Goal: Task Accomplishment & Management: Complete application form

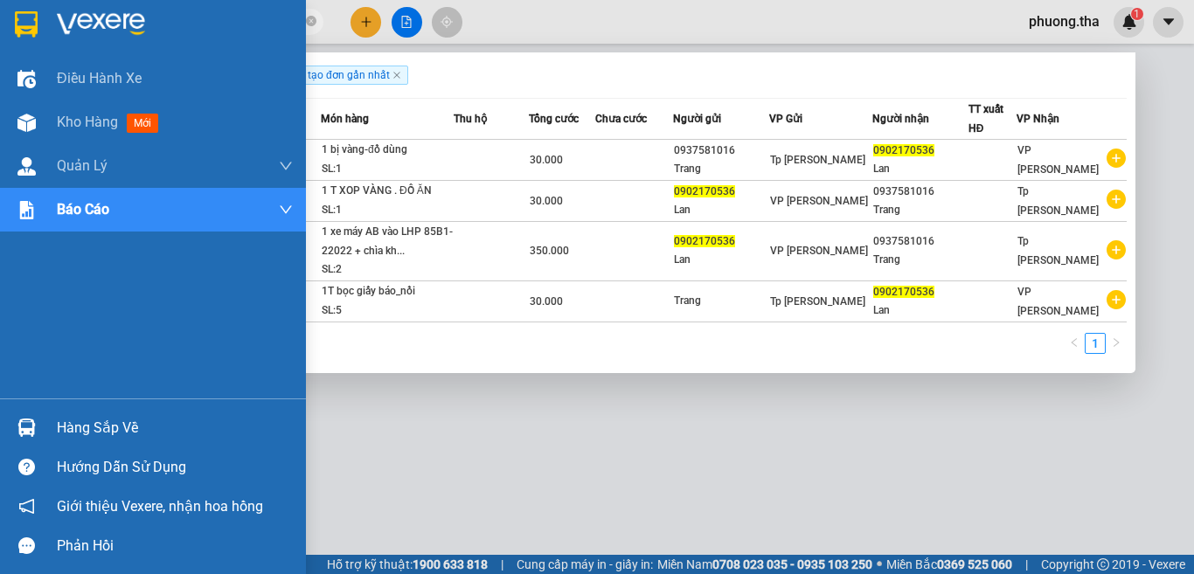
click at [38, 38] on section "Kết quả tìm kiếm ( 4 ) Bộ lọc Ngày tạo đơn gần nhất Mã ĐH Trạng thái Món hàng T…" at bounding box center [597, 287] width 1194 height 574
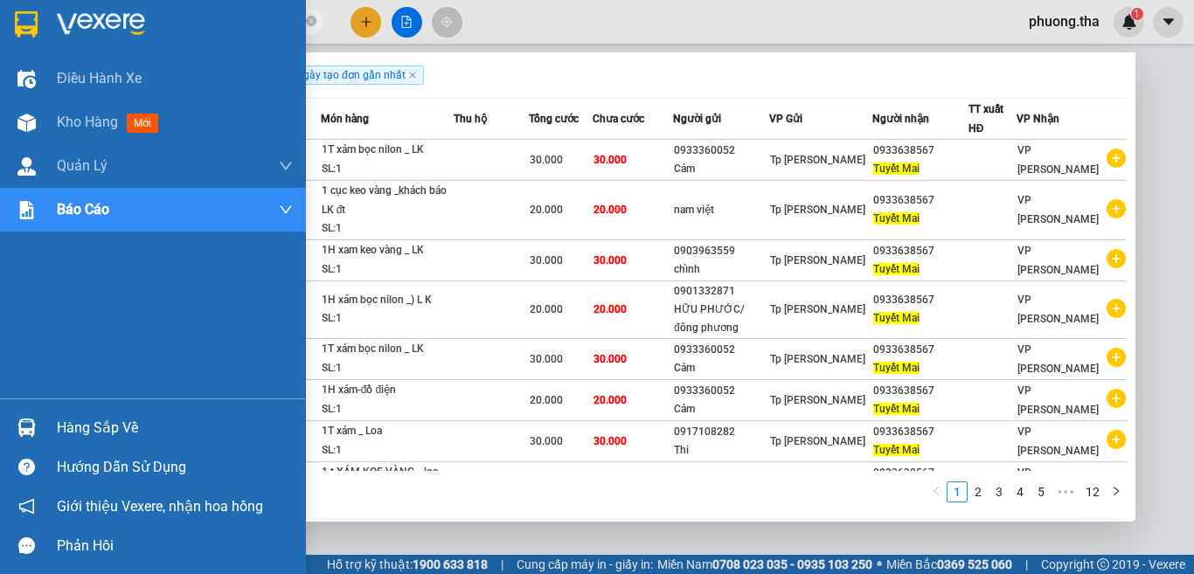
drag, startPoint x: 178, startPoint y: 24, endPoint x: 28, endPoint y: 38, distance: 150.1
click at [28, 38] on section "Kết quả tìm kiếm ( 118 ) Bộ lọc Ngày tạo đơn gần nhất Mã ĐH Trạng thái Món hàng…" at bounding box center [597, 287] width 1194 height 574
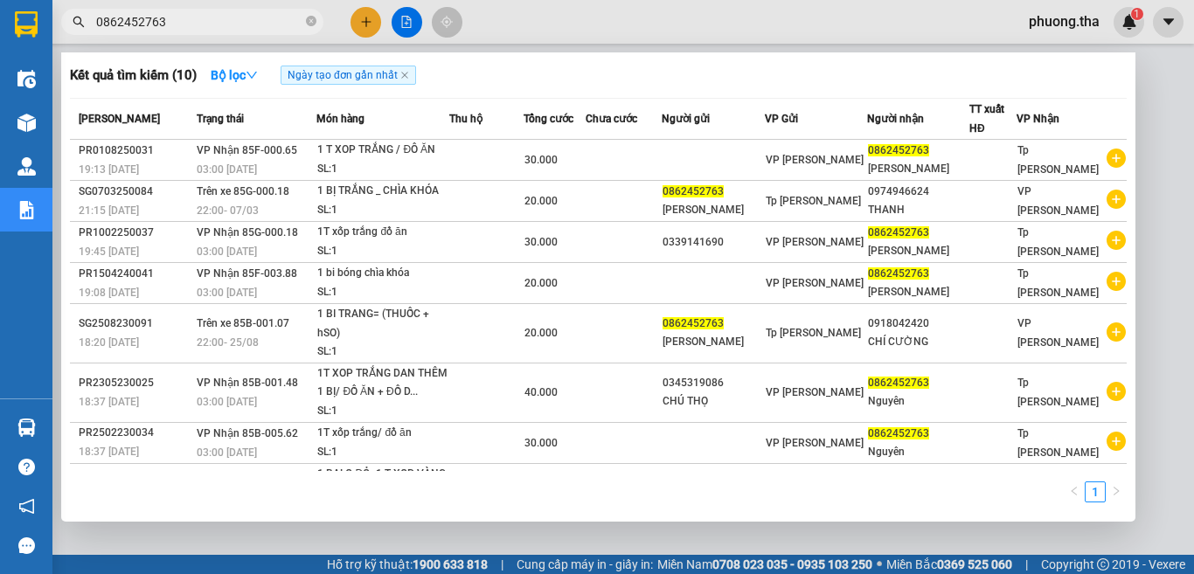
type input "0862452763"
click at [404, 23] on div at bounding box center [597, 287] width 1194 height 574
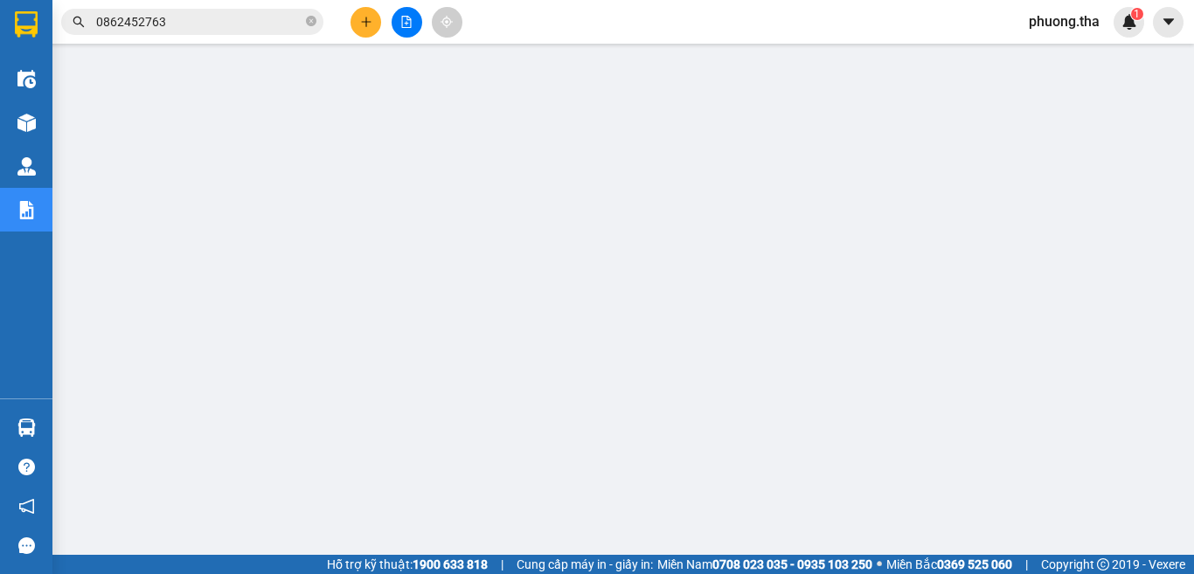
click at [404, 23] on icon "file-add" at bounding box center [406, 22] width 12 height 12
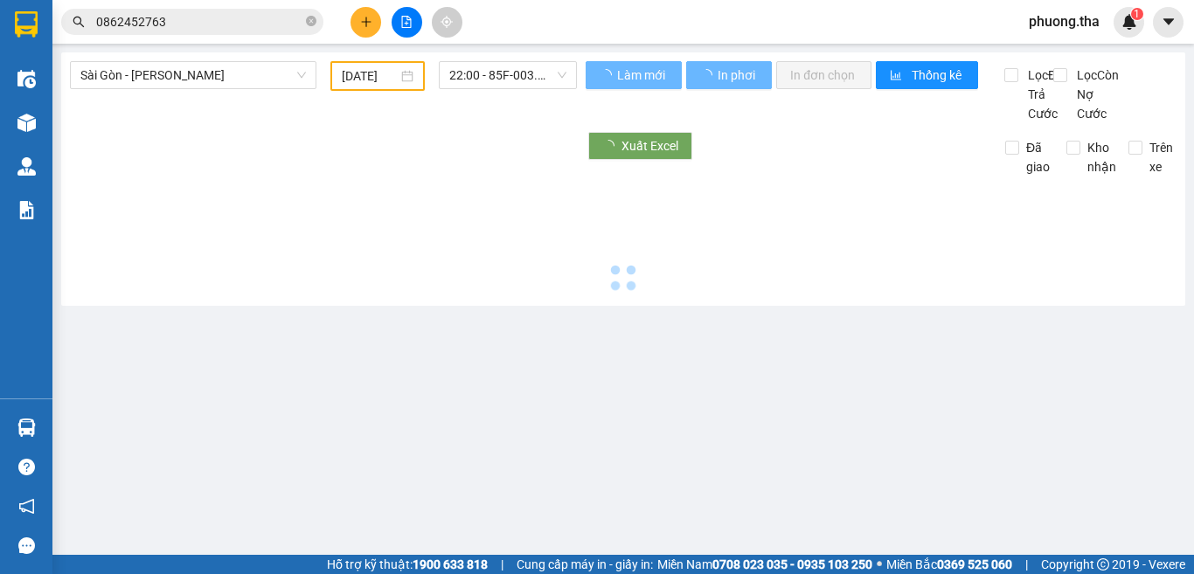
type input "[DATE]"
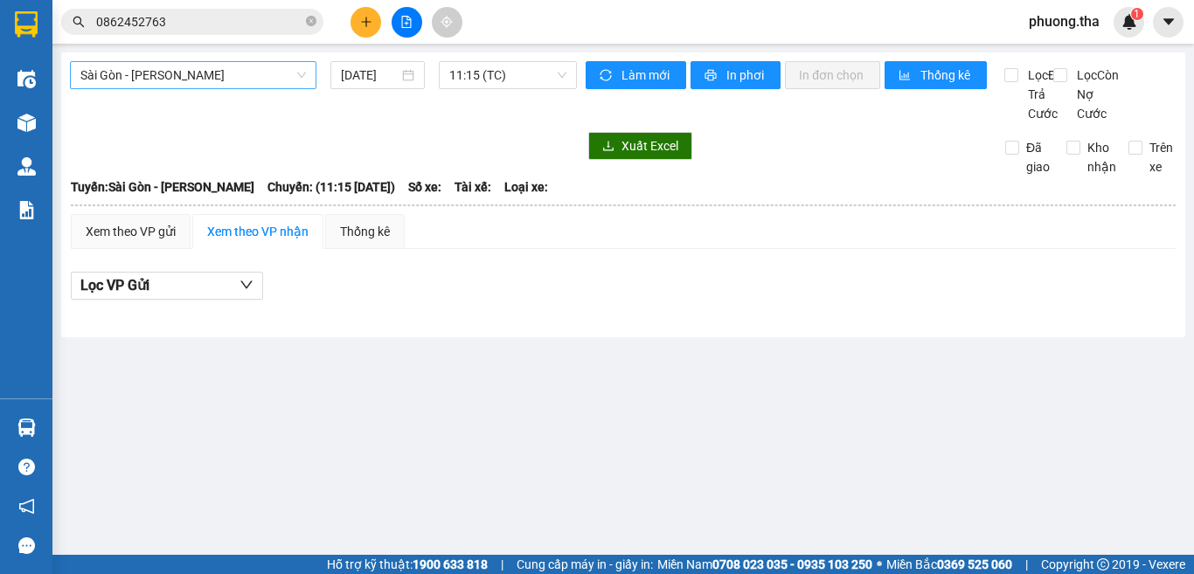
click at [221, 63] on span "Sài Gòn - [PERSON_NAME]" at bounding box center [193, 75] width 226 height 26
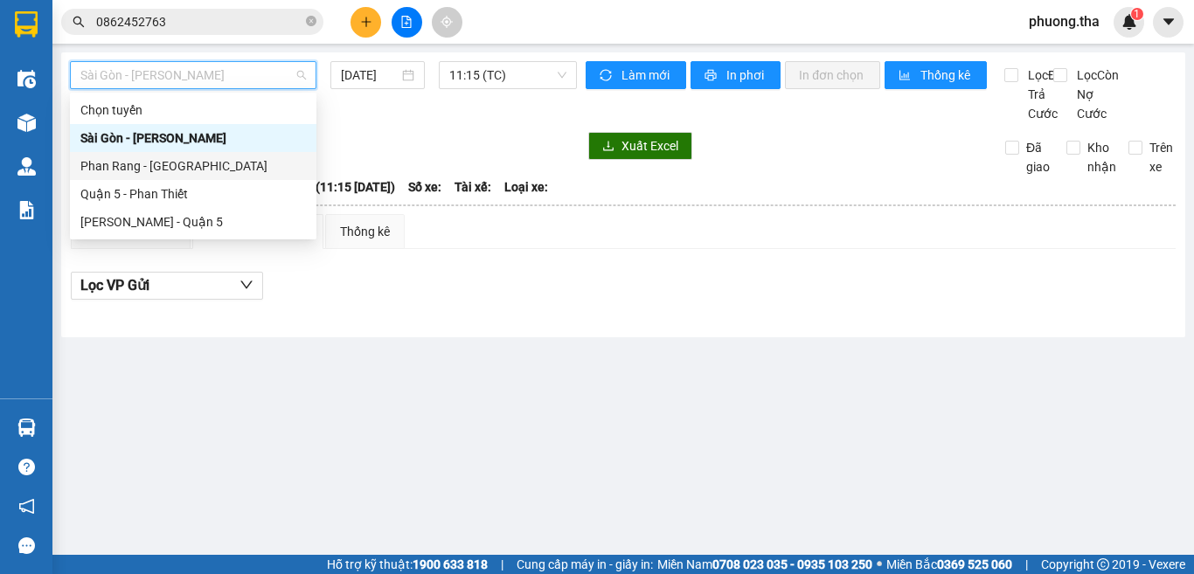
click at [134, 171] on div "Phan Rang - [GEOGRAPHIC_DATA]" at bounding box center [193, 166] width 226 height 19
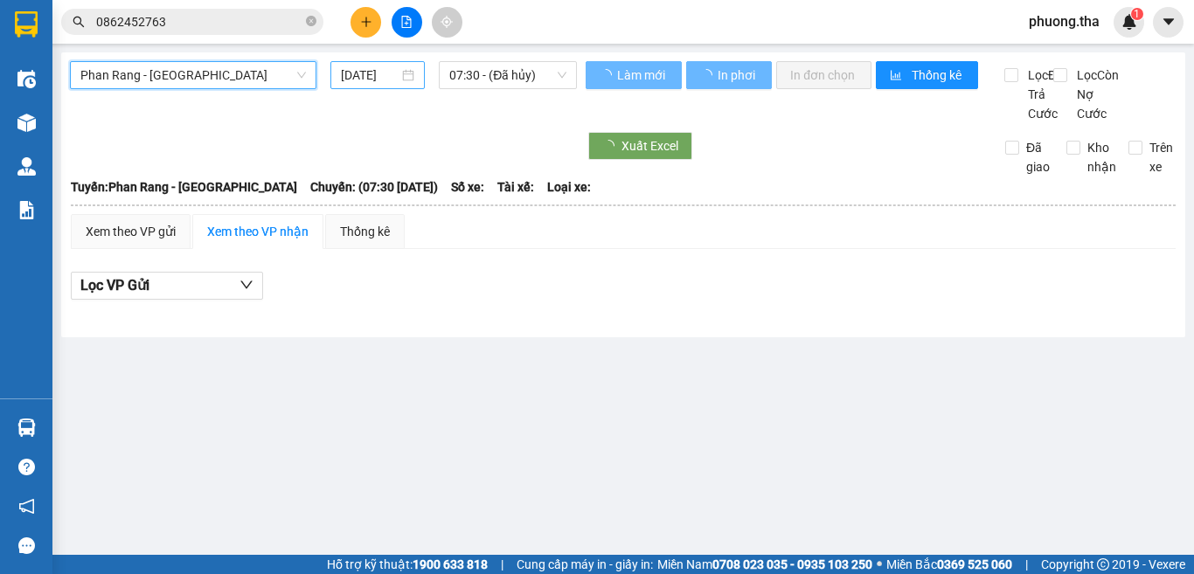
click at [377, 75] on input "[DATE]" at bounding box center [370, 75] width 58 height 19
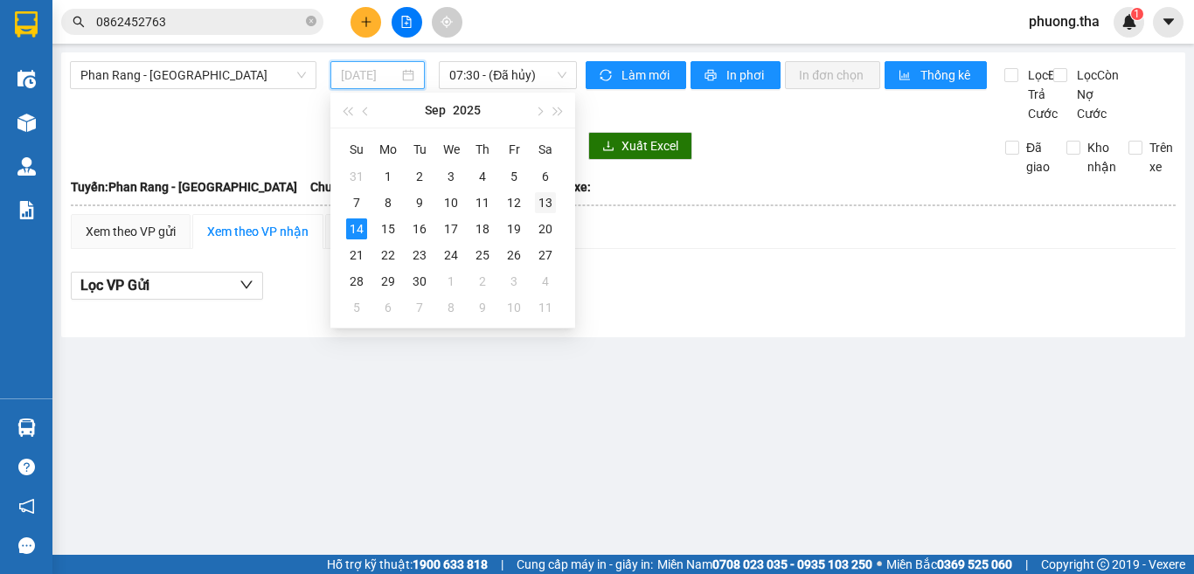
click at [542, 191] on td "13" at bounding box center [545, 203] width 31 height 26
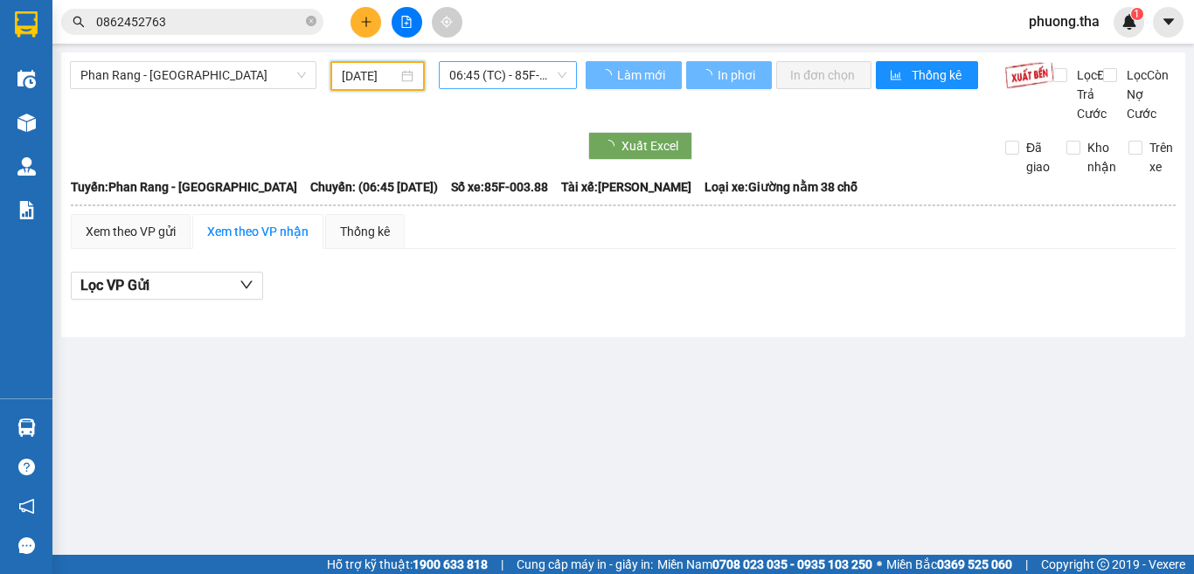
type input "[DATE]"
click at [516, 66] on span "06:45 (TC) - 85F-003.88" at bounding box center [507, 75] width 117 height 26
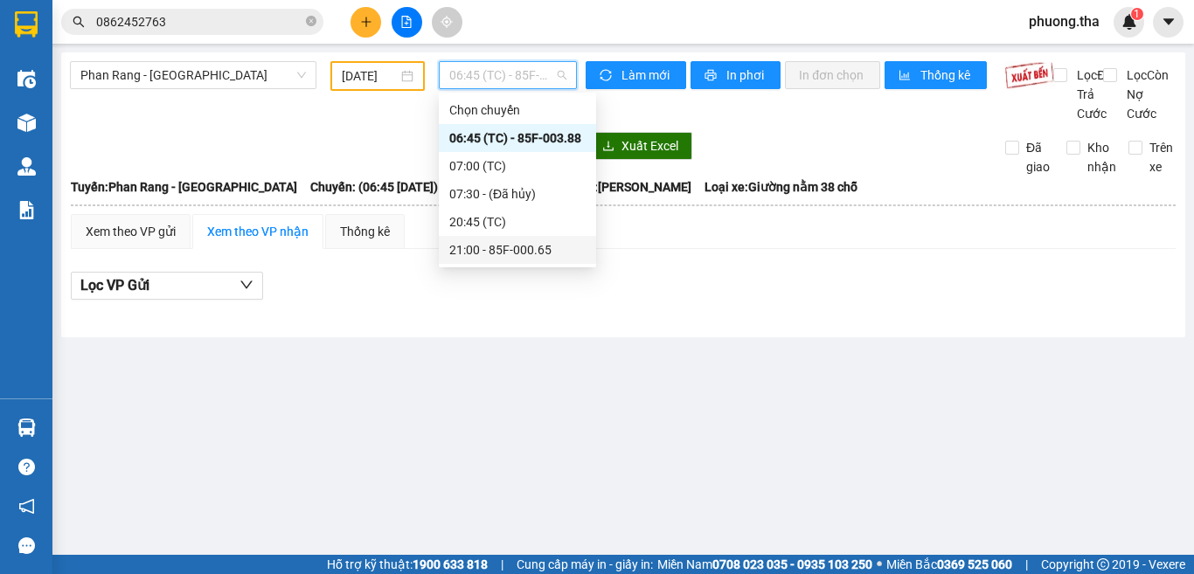
click at [480, 249] on div "21:00 - 85F-000.65" at bounding box center [517, 249] width 136 height 19
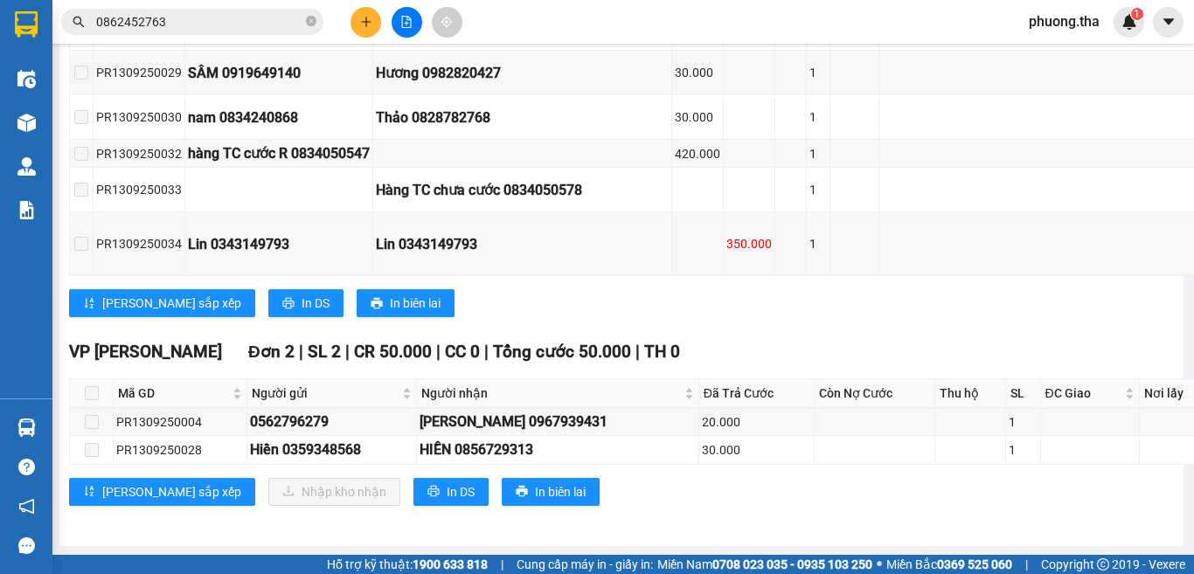
scroll to position [2496, 0]
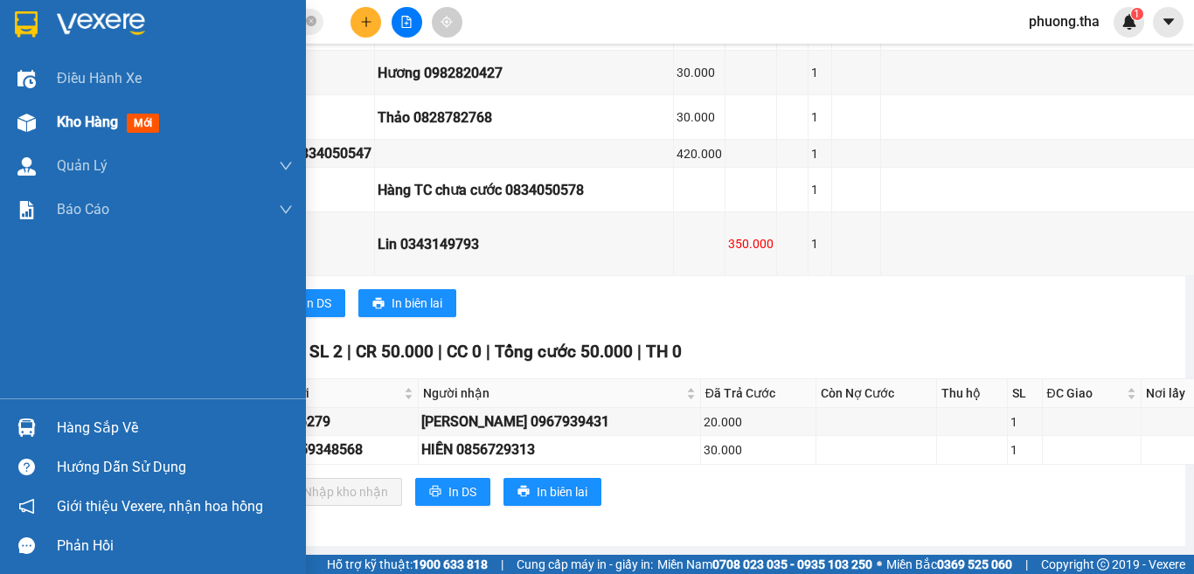
click at [34, 117] on img at bounding box center [26, 123] width 18 height 18
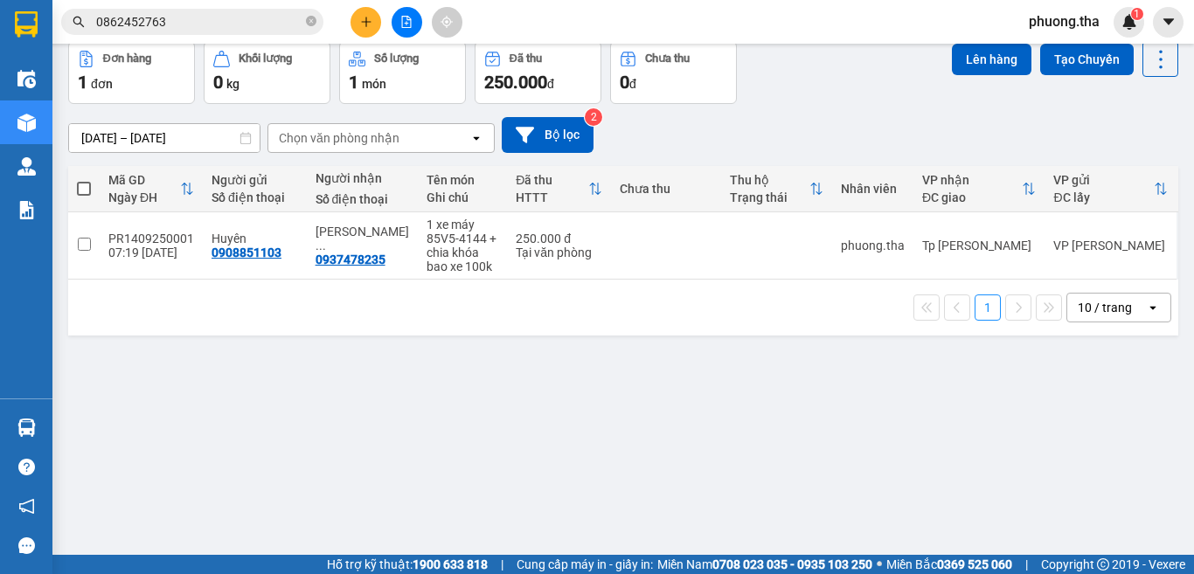
scroll to position [80, 0]
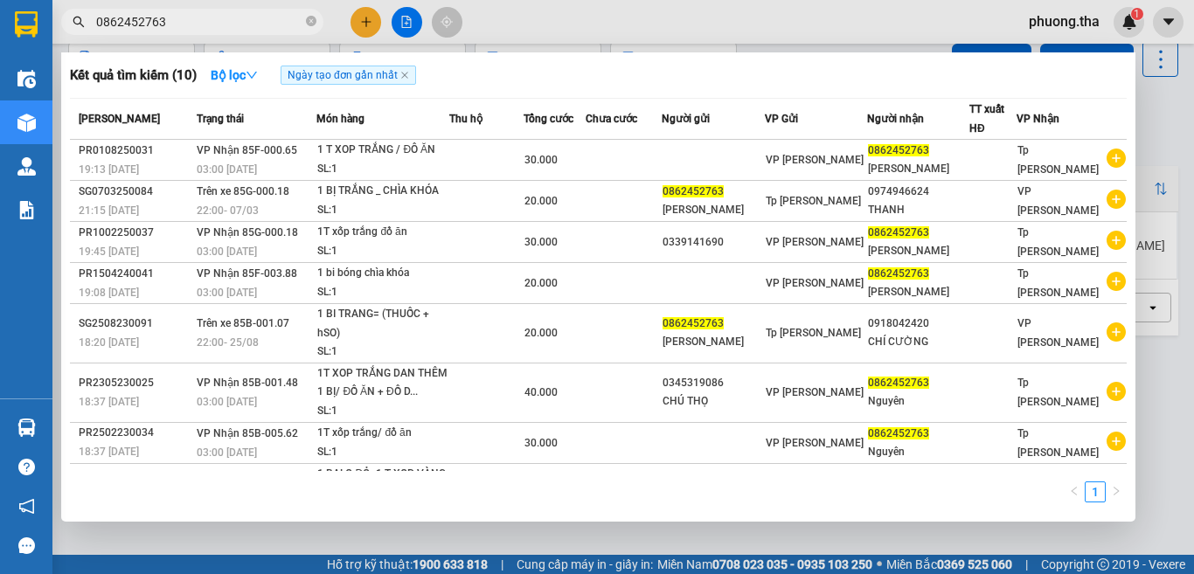
drag, startPoint x: 184, startPoint y: 38, endPoint x: 94, endPoint y: 41, distance: 90.1
click at [94, 38] on div "Kết quả tìm kiếm ( 10 ) Bộ lọc Ngày tạo đơn gần nhất Mã ĐH Trạng thái Món hàng …" at bounding box center [170, 22] width 341 height 31
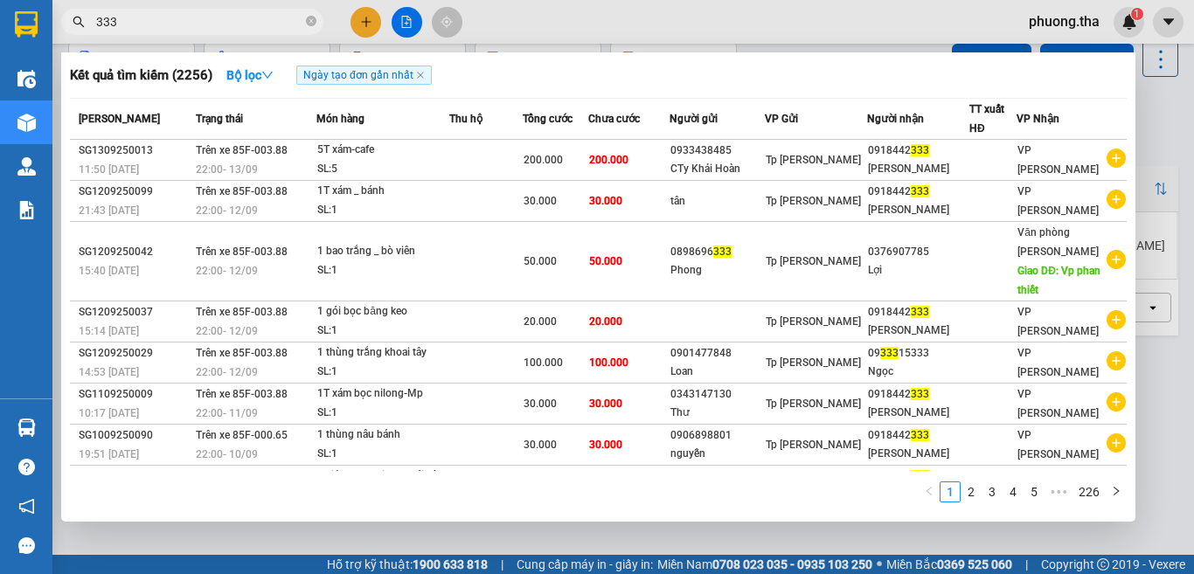
type input "333"
drag, startPoint x: 307, startPoint y: 20, endPoint x: 280, endPoint y: 18, distance: 27.2
click at [308, 20] on icon "close-circle" at bounding box center [311, 21] width 10 height 10
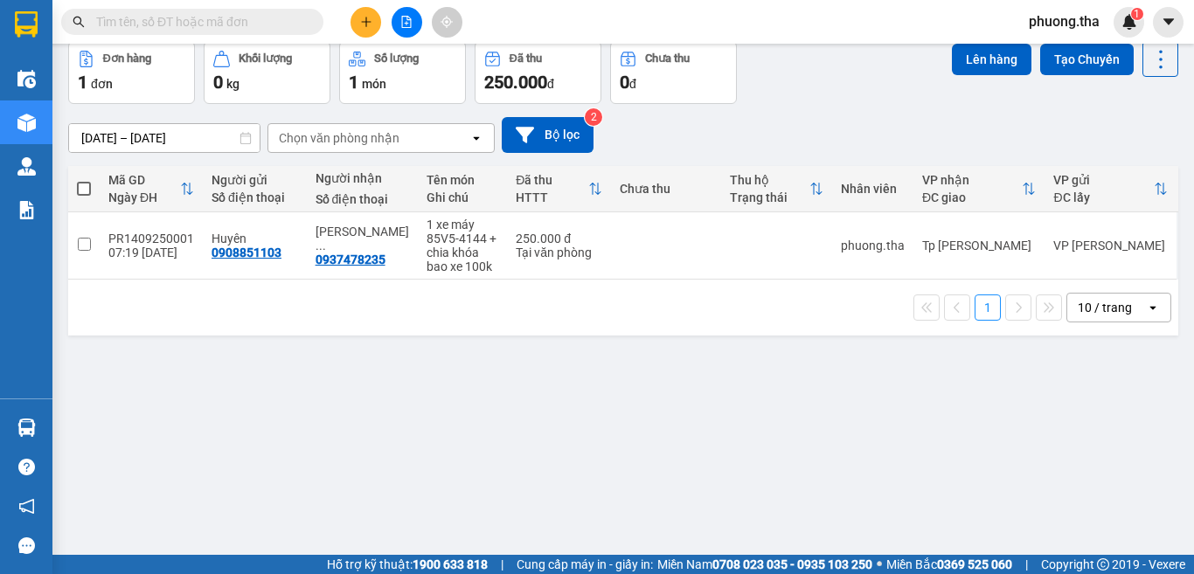
click at [280, 17] on input "text" at bounding box center [199, 21] width 206 height 19
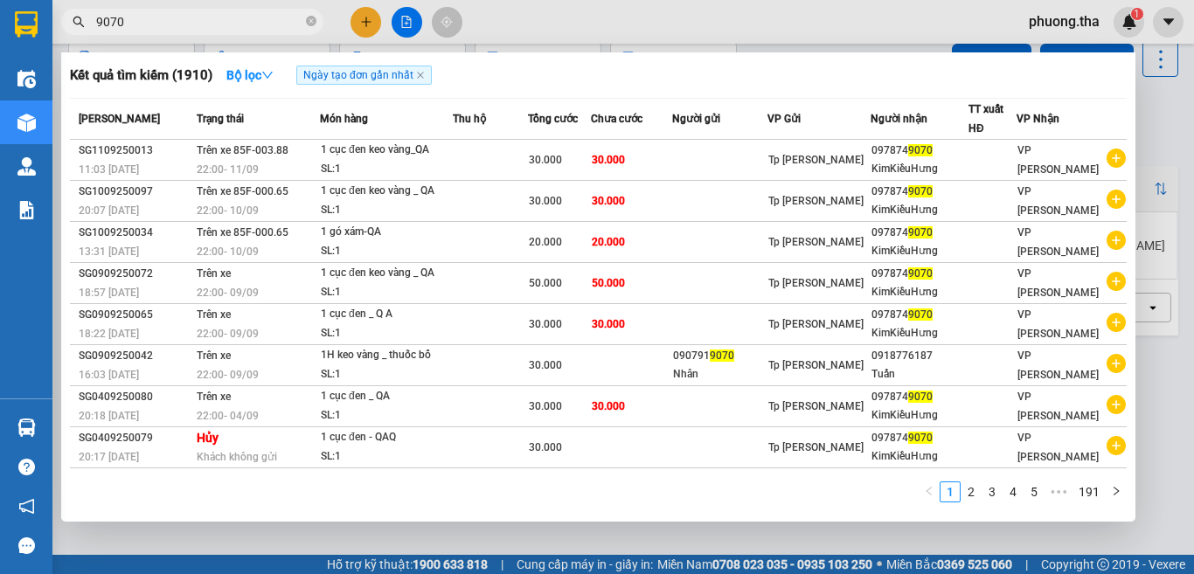
click at [164, 25] on input "9070" at bounding box center [199, 21] width 206 height 19
drag, startPoint x: 144, startPoint y: 31, endPoint x: 75, endPoint y: 32, distance: 69.1
click at [75, 32] on span "9070" at bounding box center [192, 22] width 262 height 26
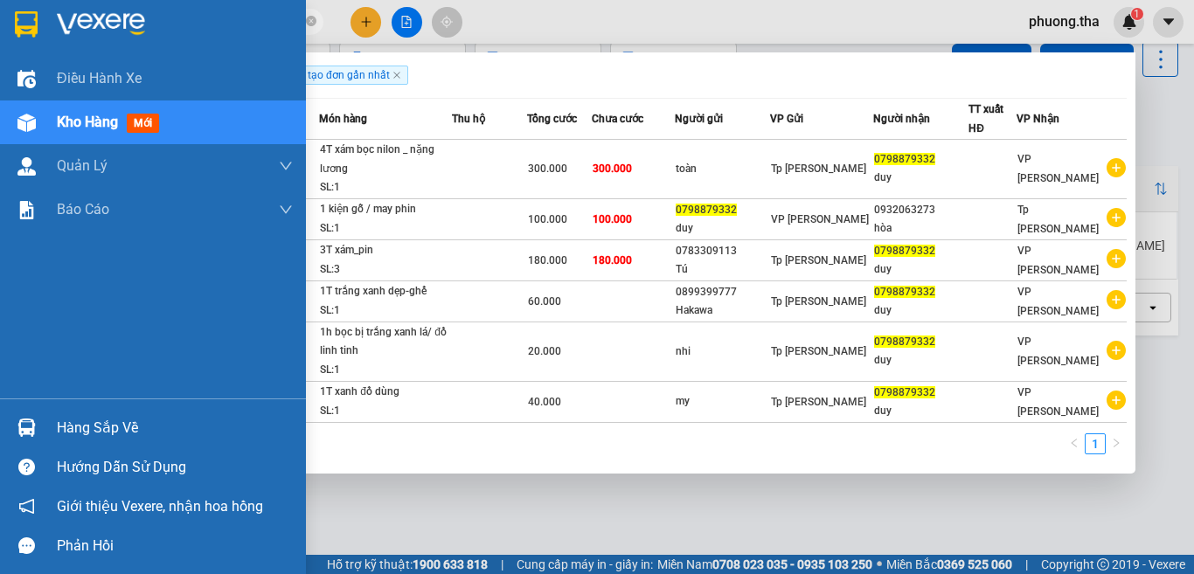
drag, startPoint x: 202, startPoint y: 20, endPoint x: 0, endPoint y: 10, distance: 202.3
click at [0, 10] on section "Kết quả tìm kiếm ( 6 ) Bộ lọc Ngày tạo đơn gần nhất Mã ĐH Trạng thái Món hàng T…" at bounding box center [597, 287] width 1194 height 574
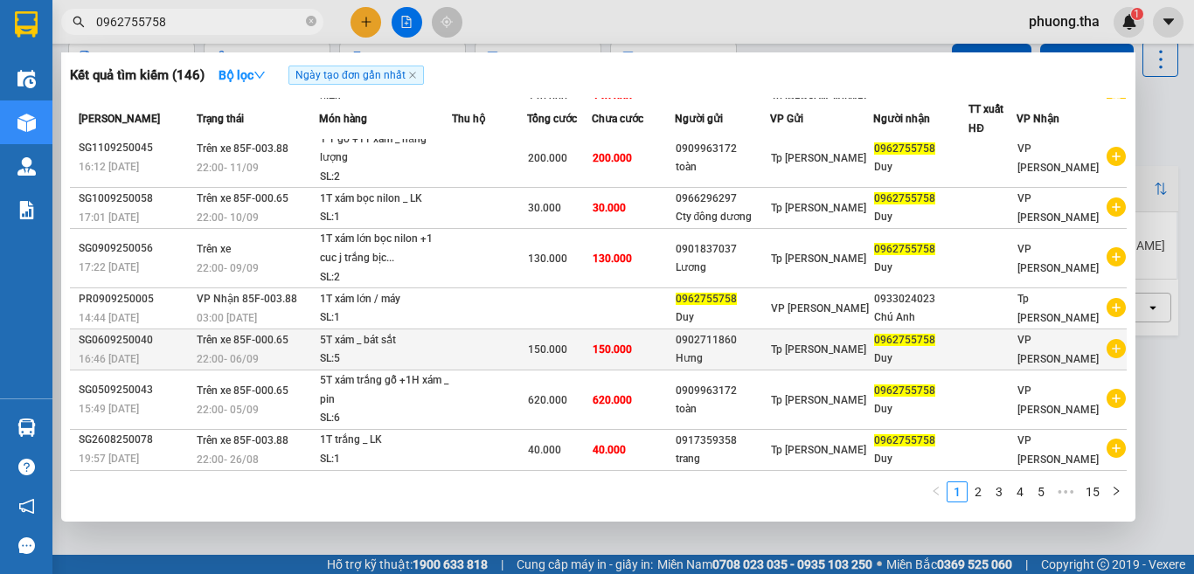
scroll to position [171, 0]
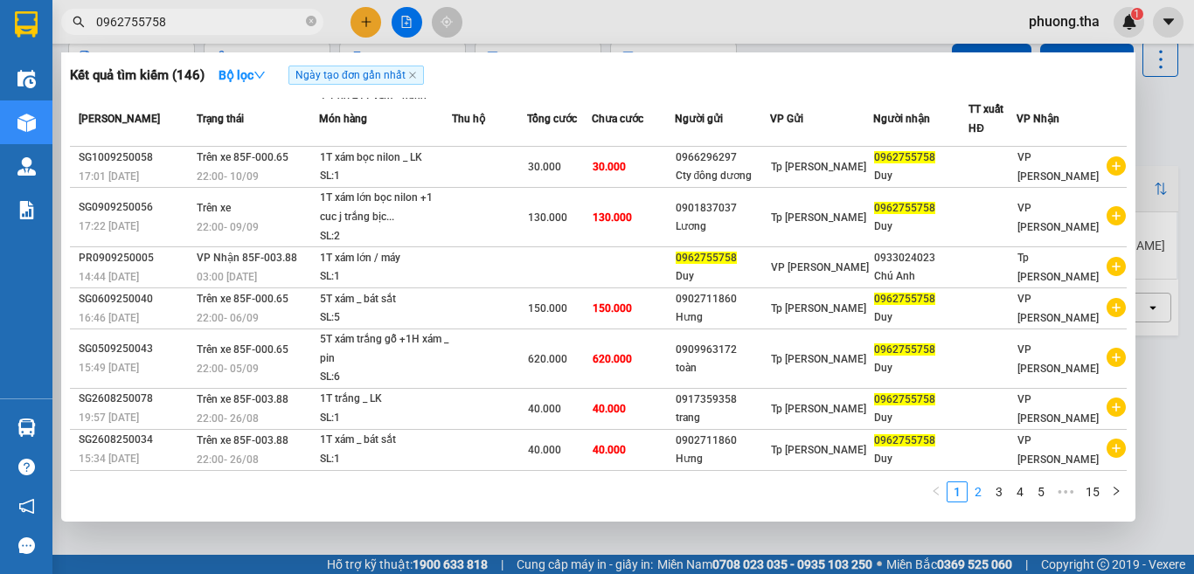
click at [976, 491] on link "2" at bounding box center [978, 492] width 19 height 19
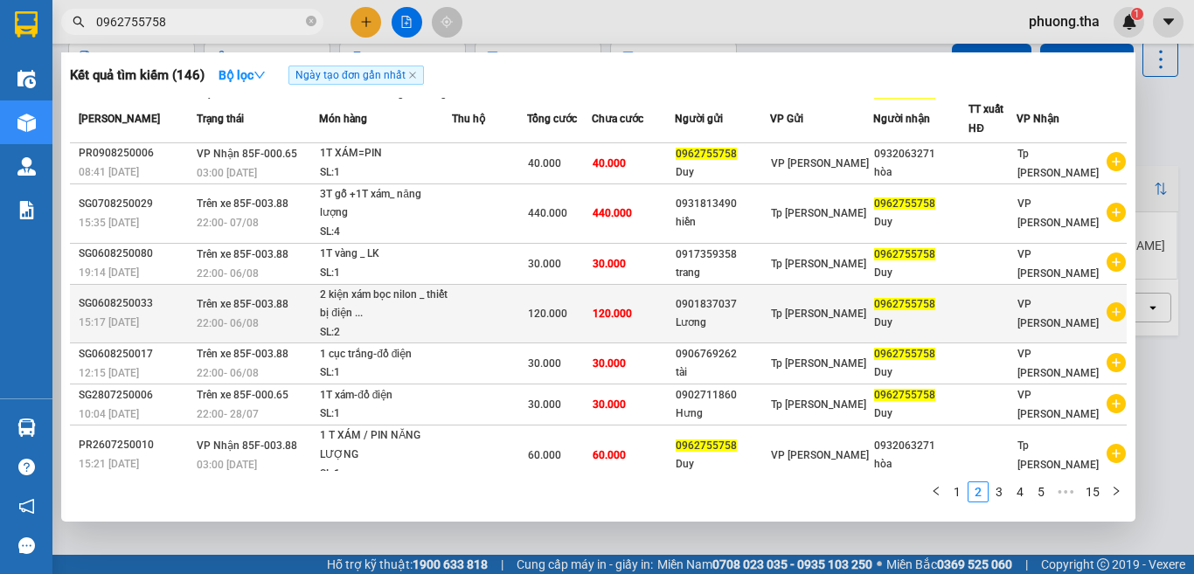
scroll to position [152, 0]
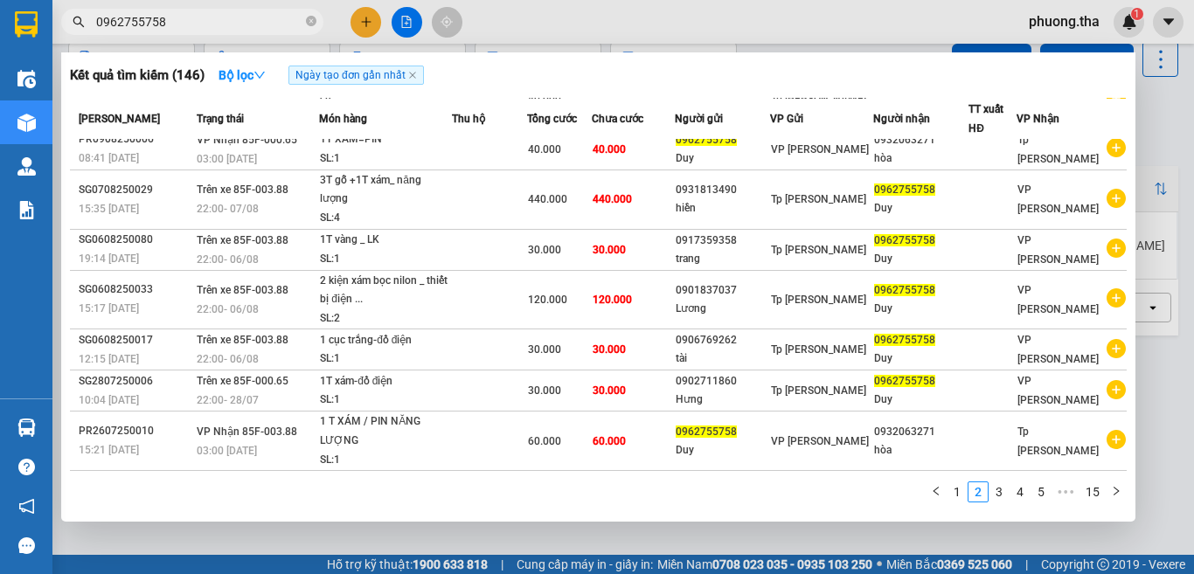
drag, startPoint x: 175, startPoint y: 20, endPoint x: 101, endPoint y: 89, distance: 101.5
click at [29, 75] on section "Kết quả tìm kiếm ( 146 ) Bộ lọc Ngày tạo đơn gần nhất Mã ĐH Trạng thái Món hàng…" at bounding box center [597, 287] width 1194 height 574
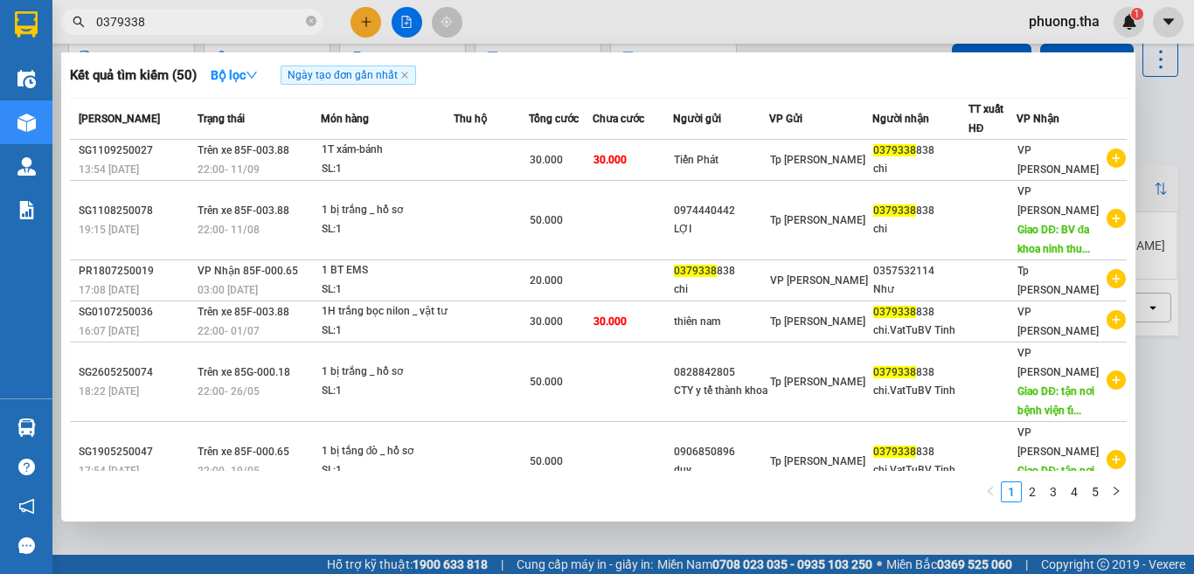
type input "0379338"
click at [368, 15] on div at bounding box center [597, 287] width 1194 height 574
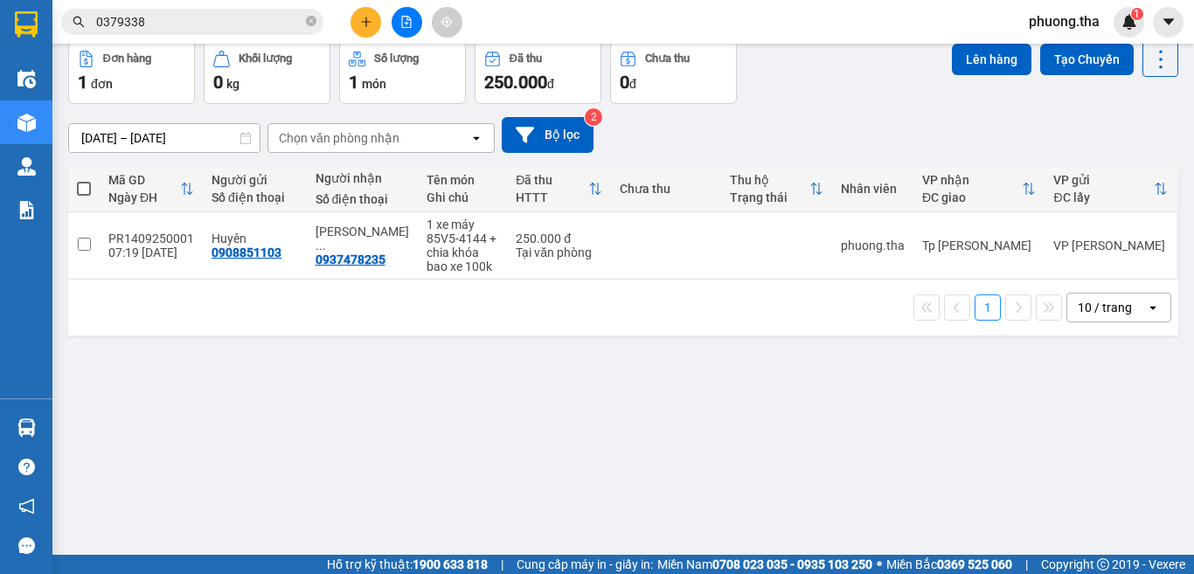
click at [368, 15] on button at bounding box center [366, 22] width 31 height 31
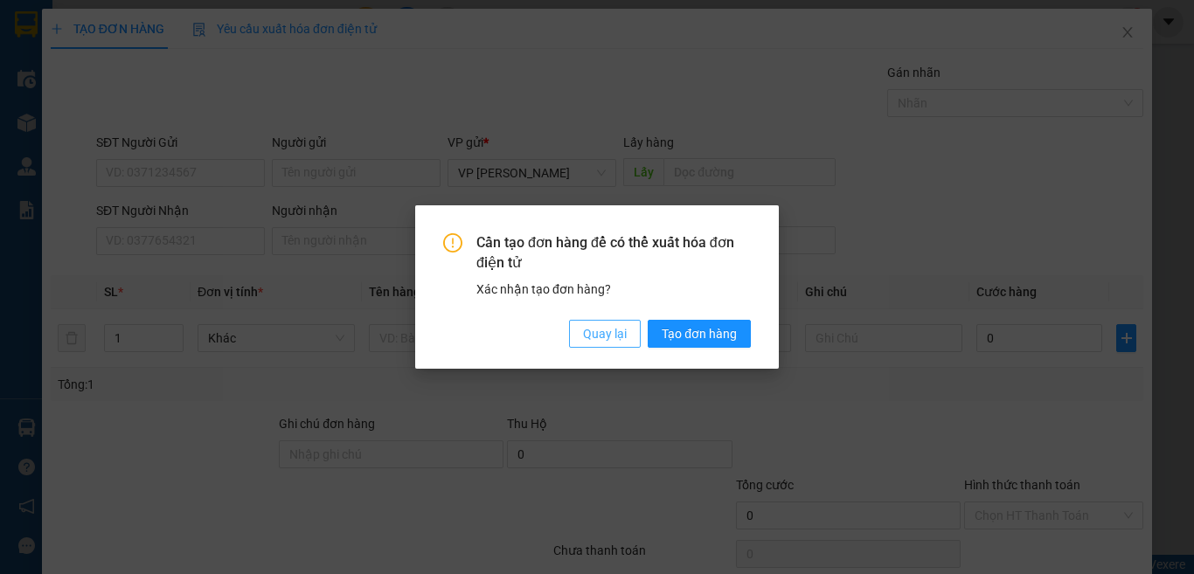
click at [603, 338] on span "Quay lại" at bounding box center [605, 333] width 44 height 19
click at [174, 233] on div "Cần tạo đơn hàng để có thể xuất hóa đơn điện tử Xác nhận tạo đơn hàng? Quay lại…" at bounding box center [597, 287] width 1194 height 574
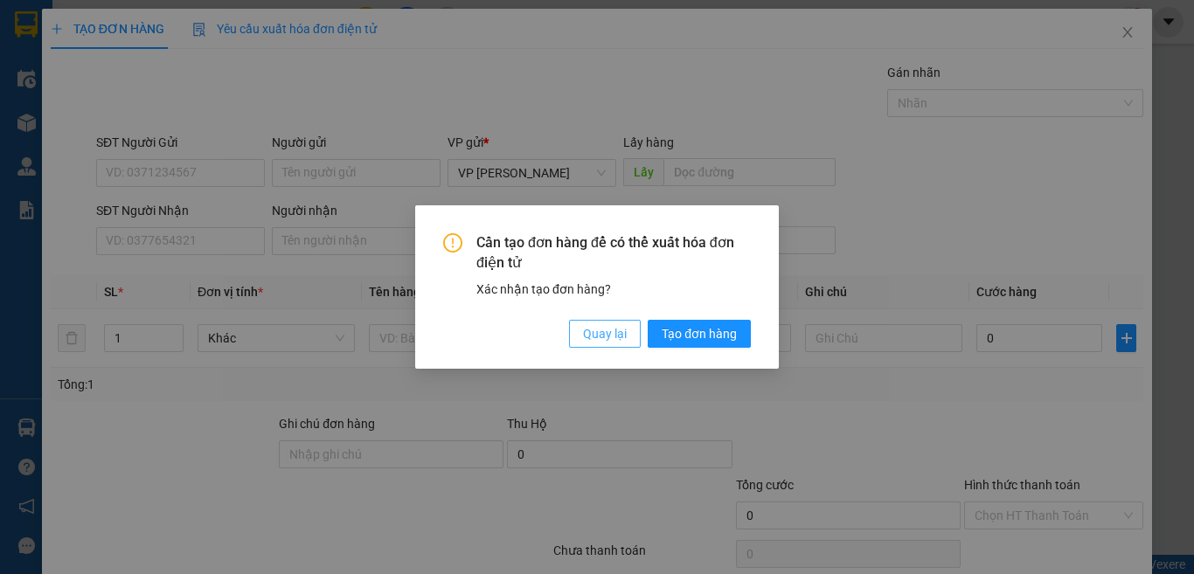
click at [623, 336] on span "Quay lại" at bounding box center [605, 333] width 44 height 19
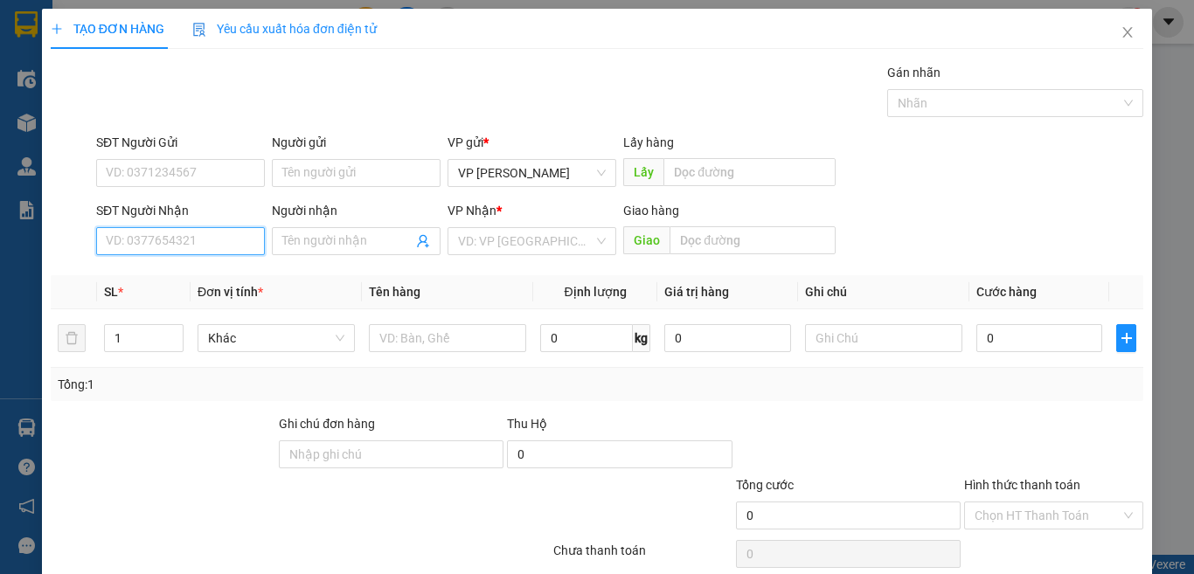
click at [210, 240] on input "SĐT Người Nhận" at bounding box center [180, 241] width 169 height 28
click at [210, 240] on input "2747" at bounding box center [180, 241] width 169 height 28
click at [196, 241] on input "2747" at bounding box center [180, 241] width 169 height 28
click at [203, 269] on div "0979432747 - Bình" at bounding box center [178, 276] width 145 height 19
type input "0979432747"
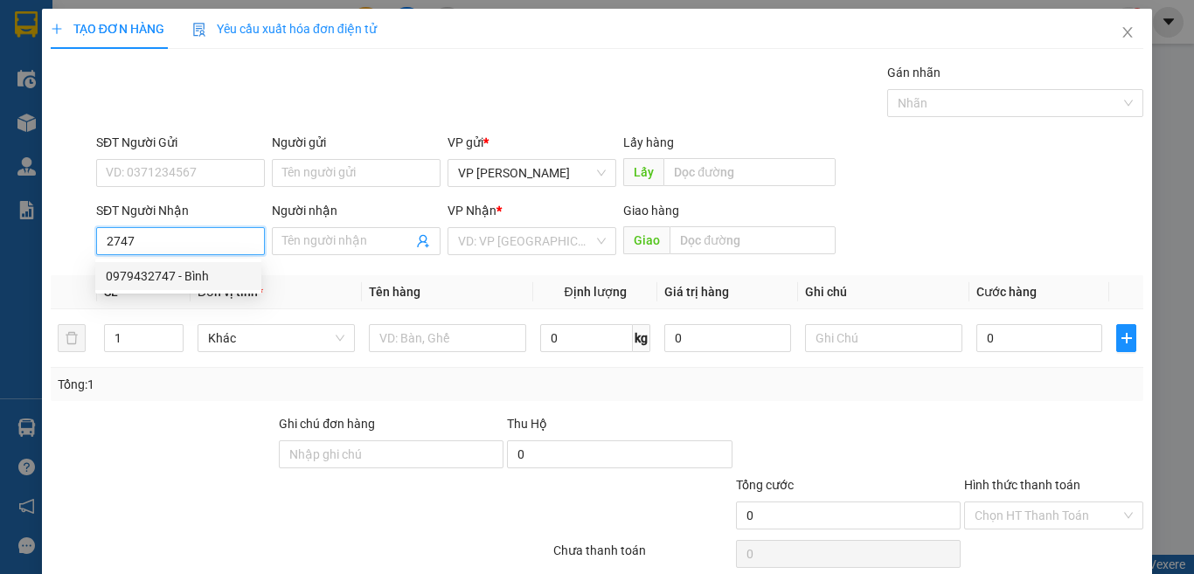
type input "Bình"
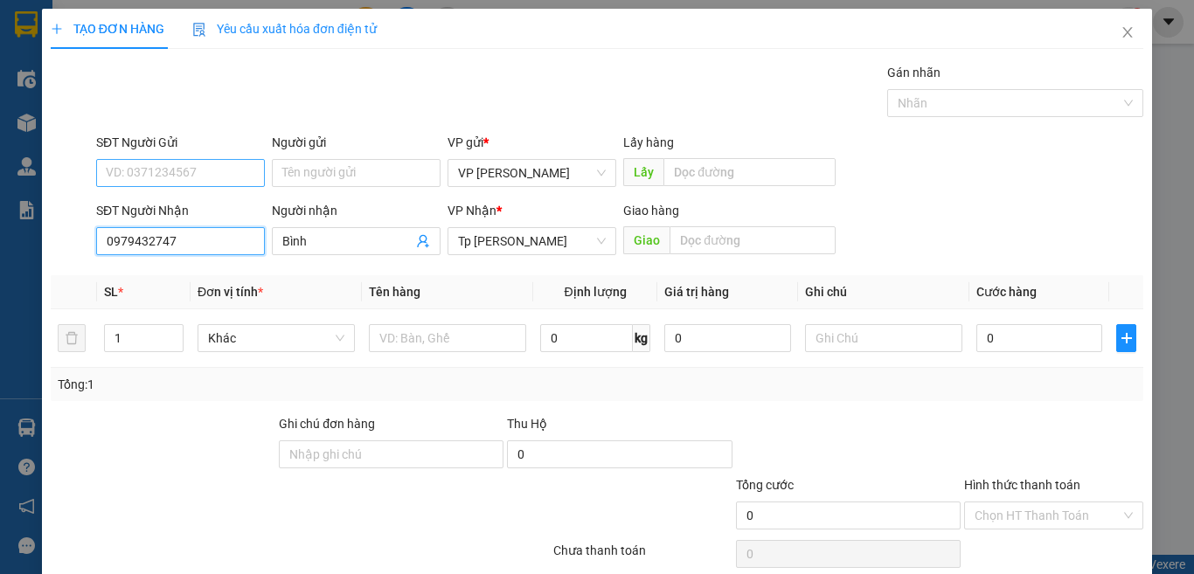
type input "0979432747"
click at [190, 164] on input "SĐT Người Gửi" at bounding box center [180, 173] width 169 height 28
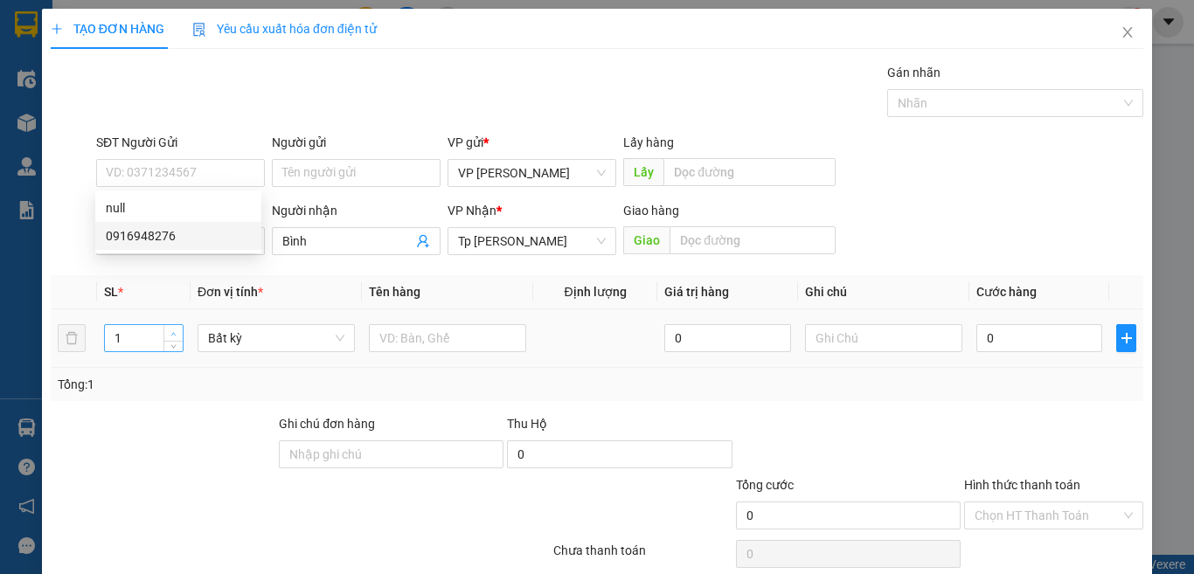
type input "2"
click at [173, 330] on span "up" at bounding box center [174, 334] width 10 height 10
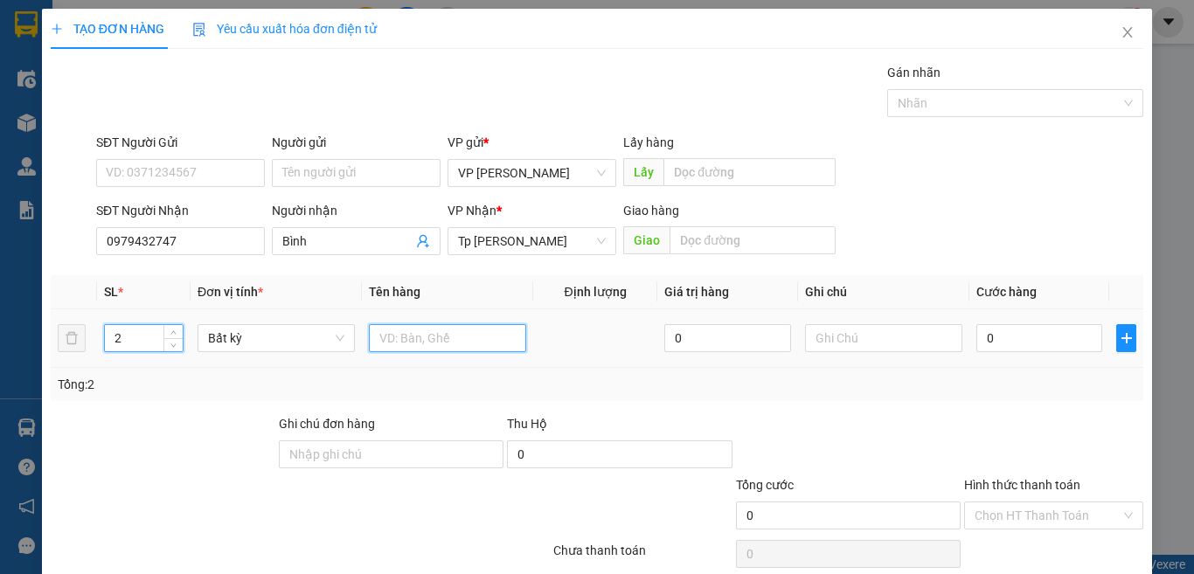
click at [423, 338] on input "text" at bounding box center [447, 338] width 157 height 28
paste input "á"
paste input "áo"
paste input "á"
type input "2T xám táo"
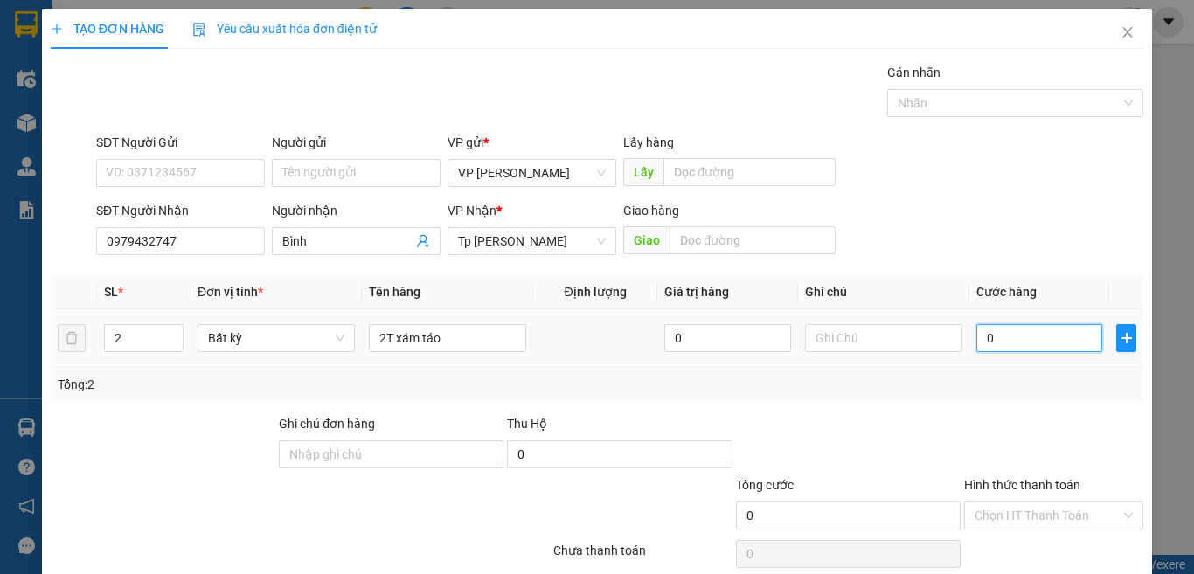
click at [1008, 344] on input "0" at bounding box center [1040, 338] width 126 height 28
type input "6"
type input "60"
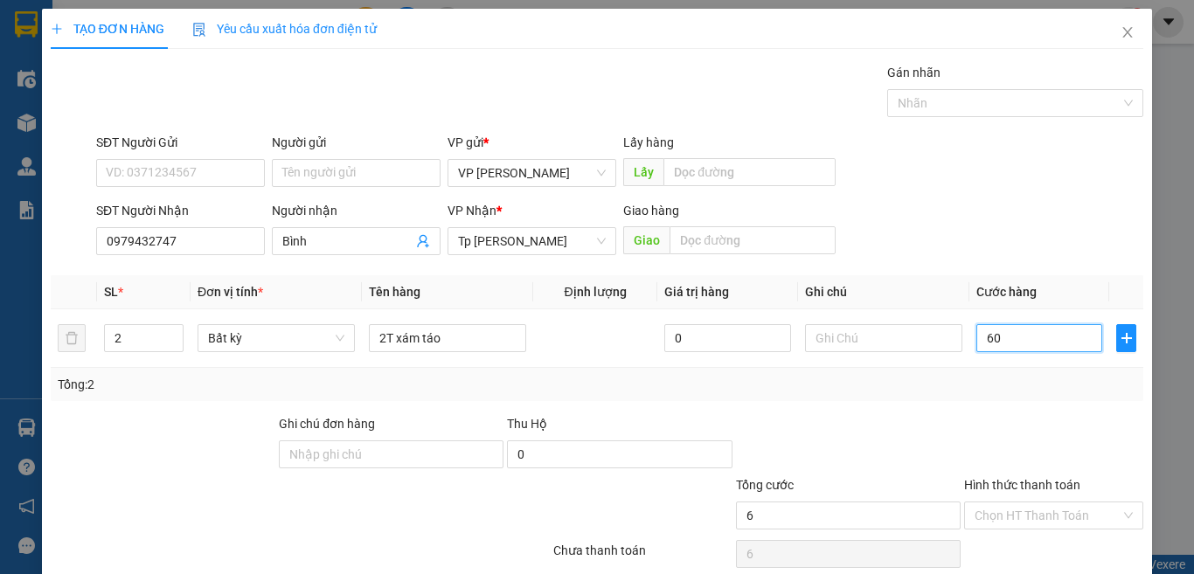
type input "60"
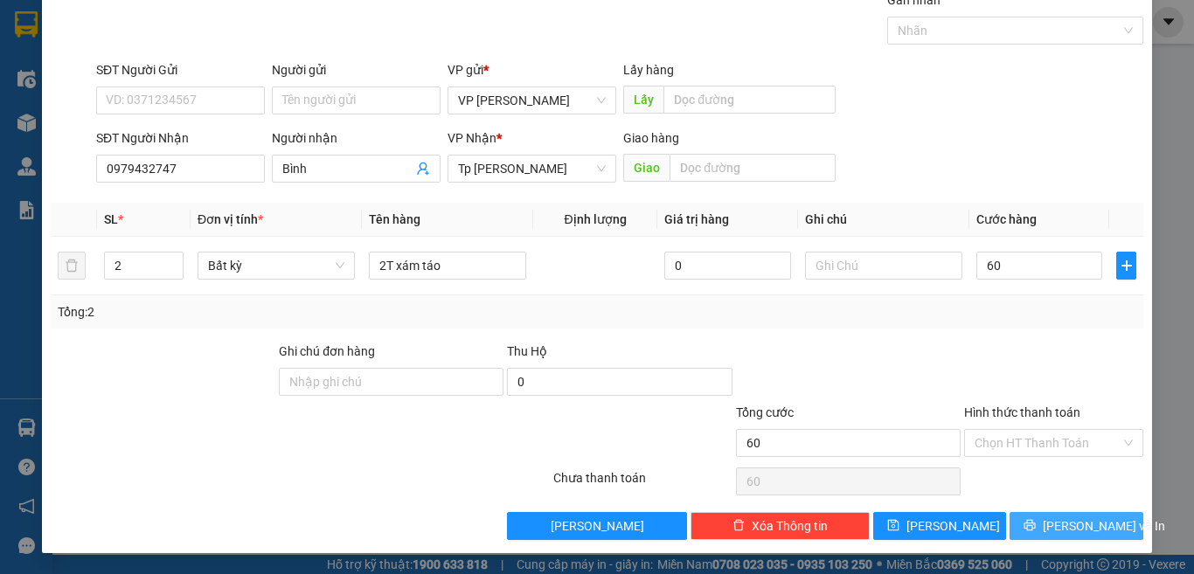
type input "60.000"
click at [1058, 521] on span "[PERSON_NAME] và In" at bounding box center [1104, 526] width 122 height 19
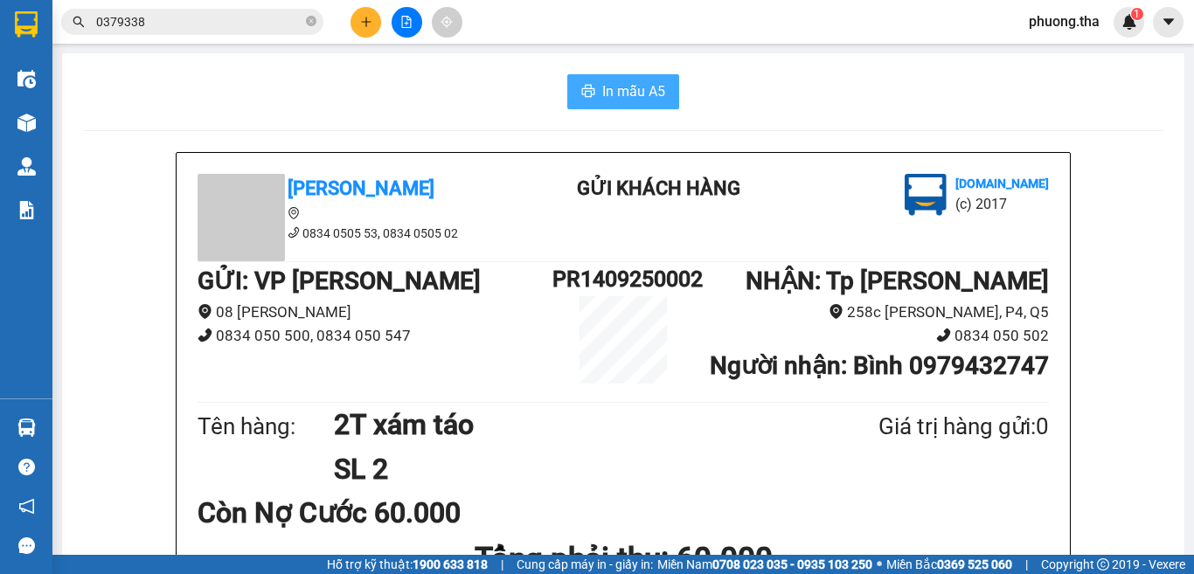
click at [602, 94] on span "In mẫu A5" at bounding box center [633, 91] width 63 height 22
click at [602, 101] on span "In mẫu A5" at bounding box center [633, 91] width 63 height 22
drag, startPoint x: 595, startPoint y: 101, endPoint x: 604, endPoint y: 90, distance: 14.3
click at [604, 90] on span "In mẫu A5" at bounding box center [633, 91] width 63 height 22
